Goal: Download file/media

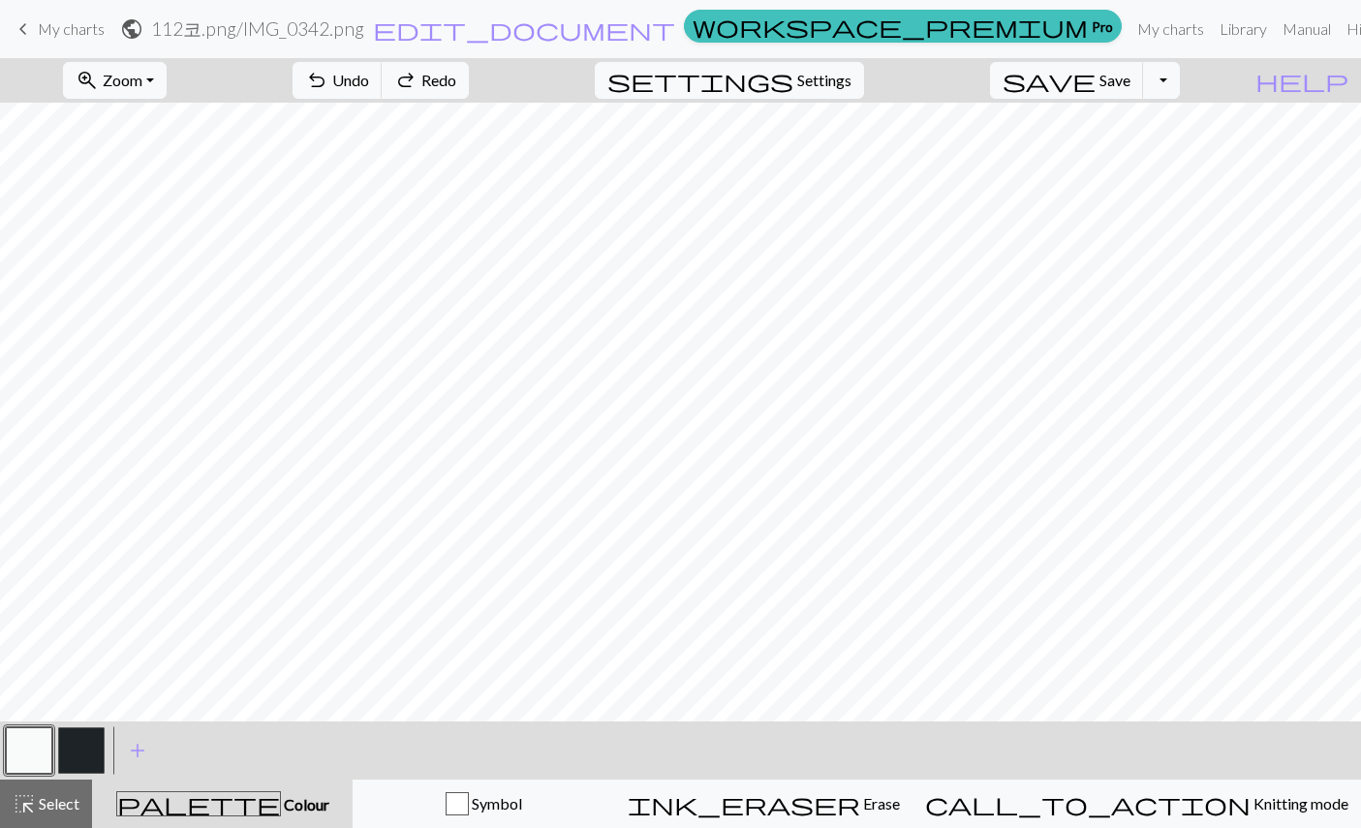
click at [1180, 76] on button "Toggle Dropdown" at bounding box center [1161, 80] width 37 height 37
click at [1165, 149] on button "save_alt Download" at bounding box center [1019, 154] width 320 height 31
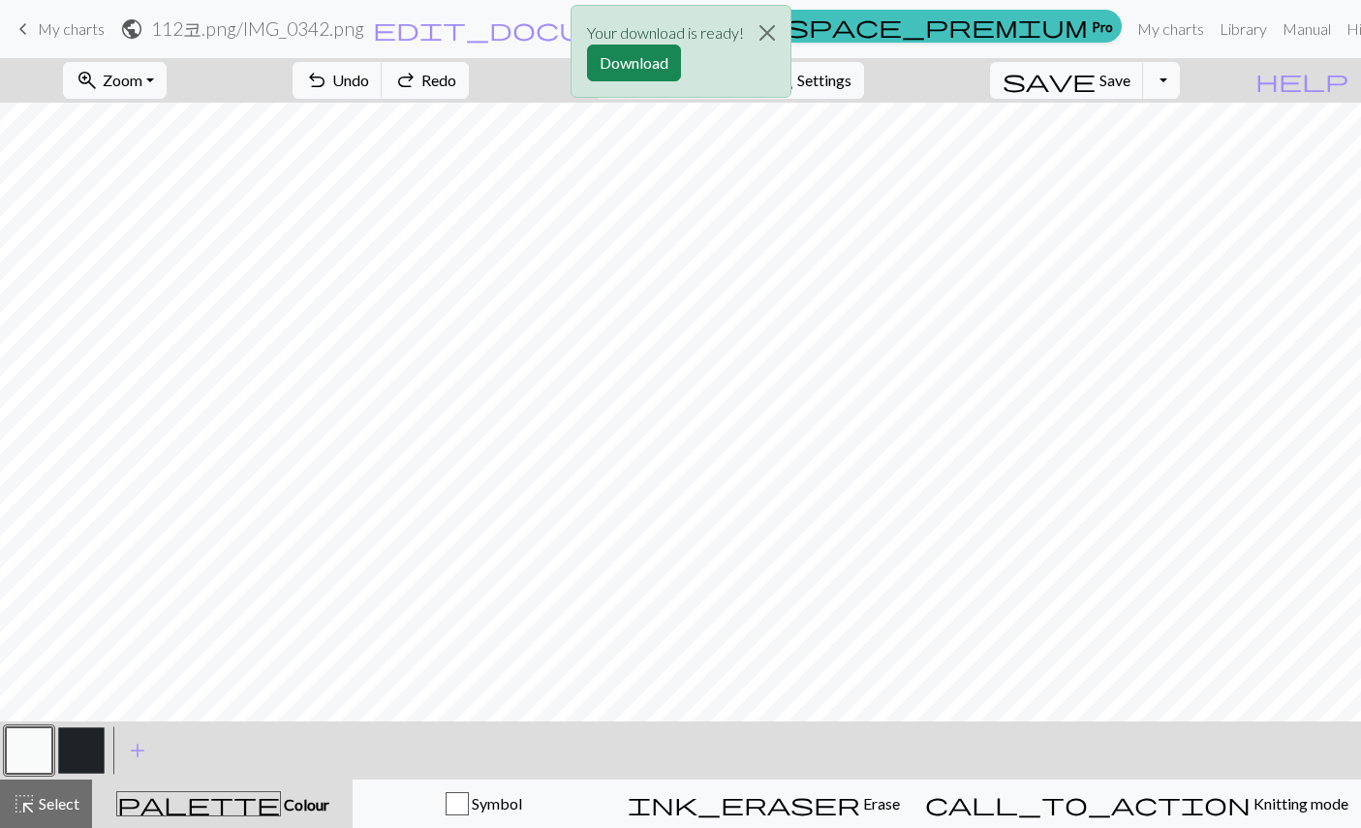
click at [656, 66] on button "Download" at bounding box center [634, 63] width 94 height 37
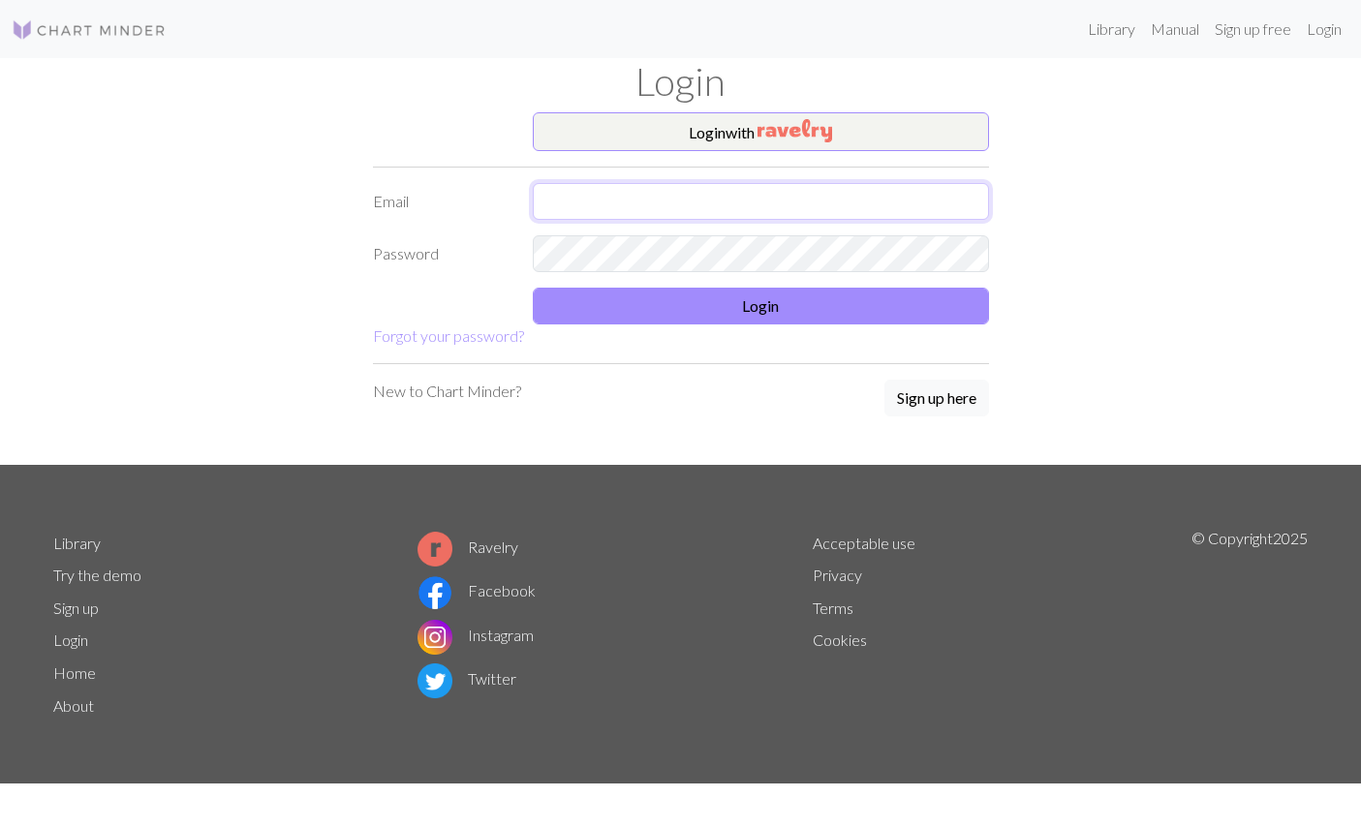
type input "[EMAIL_ADDRESS][DOMAIN_NAME]"
click at [922, 298] on button "Login" at bounding box center [761, 306] width 456 height 37
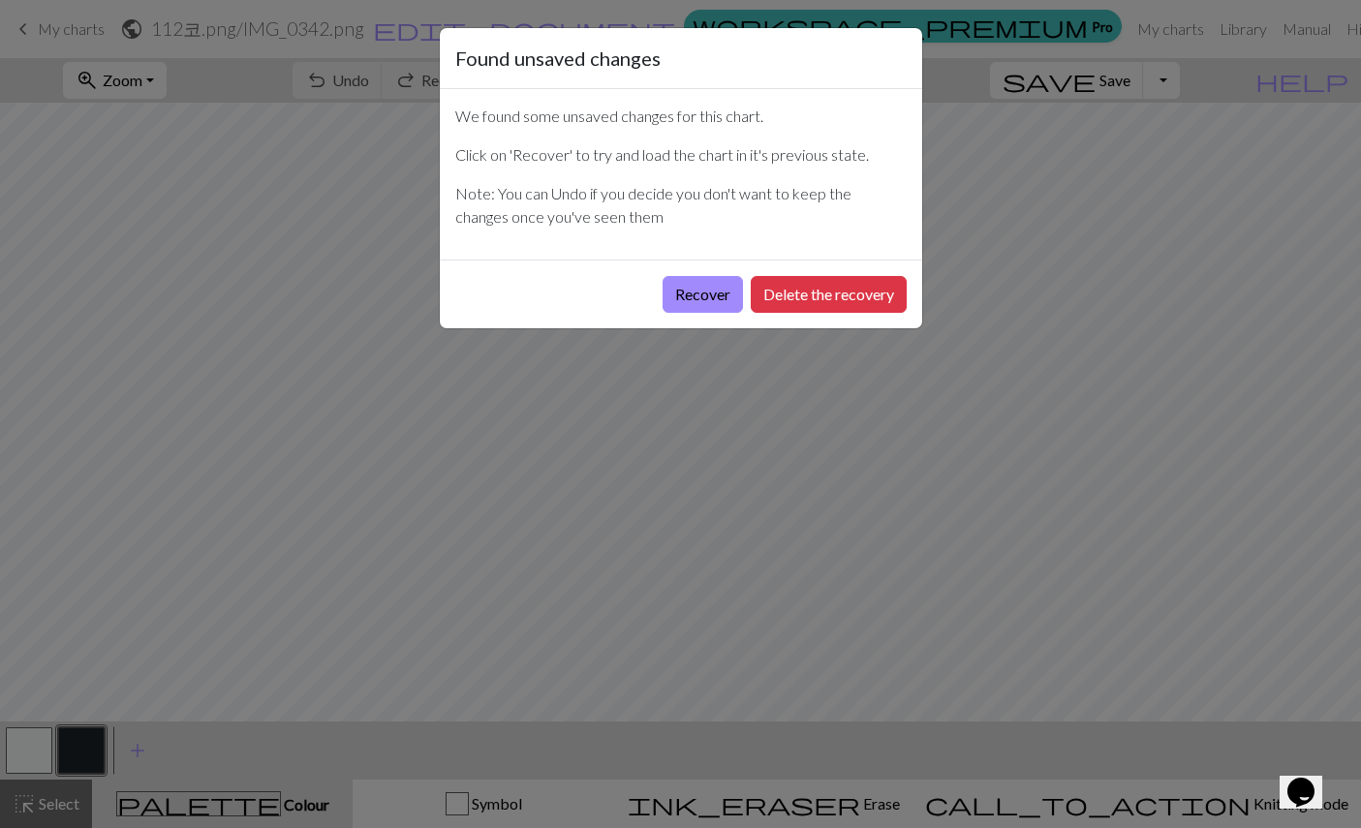
click at [708, 286] on button "Recover" at bounding box center [703, 294] width 80 height 37
